Goal: Navigation & Orientation: Find specific page/section

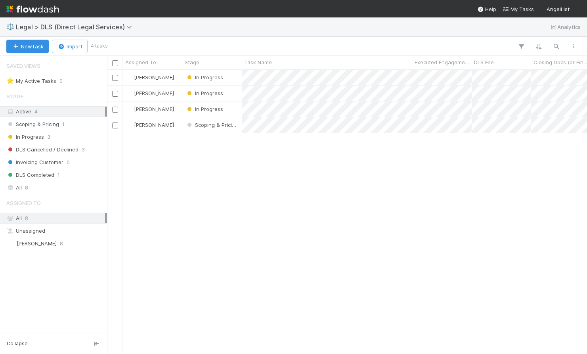
scroll to position [278, 474]
